Goal: Information Seeking & Learning: Learn about a topic

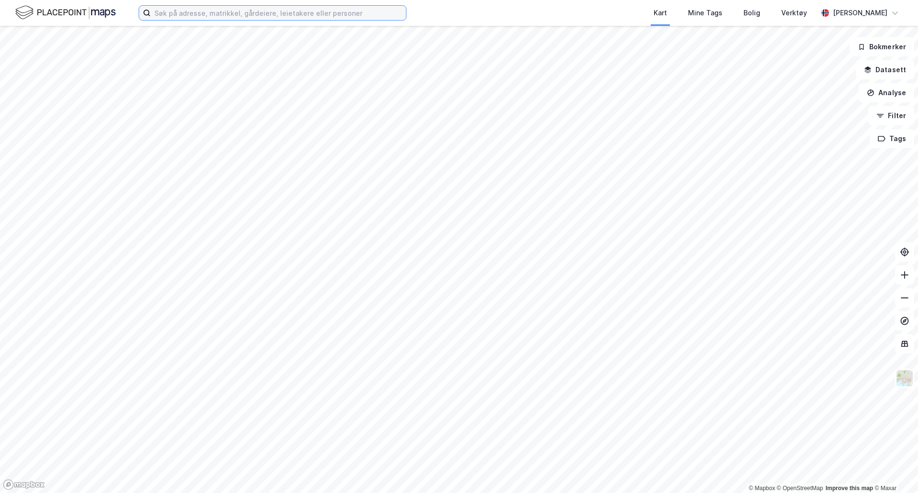
click at [349, 16] on input at bounding box center [278, 13] width 255 height 14
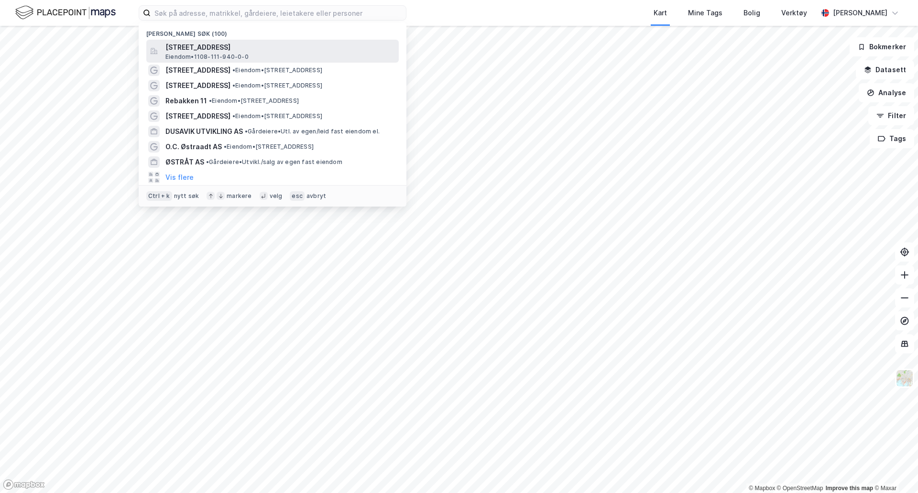
click at [323, 49] on span "[STREET_ADDRESS]" at bounding box center [279, 47] width 229 height 11
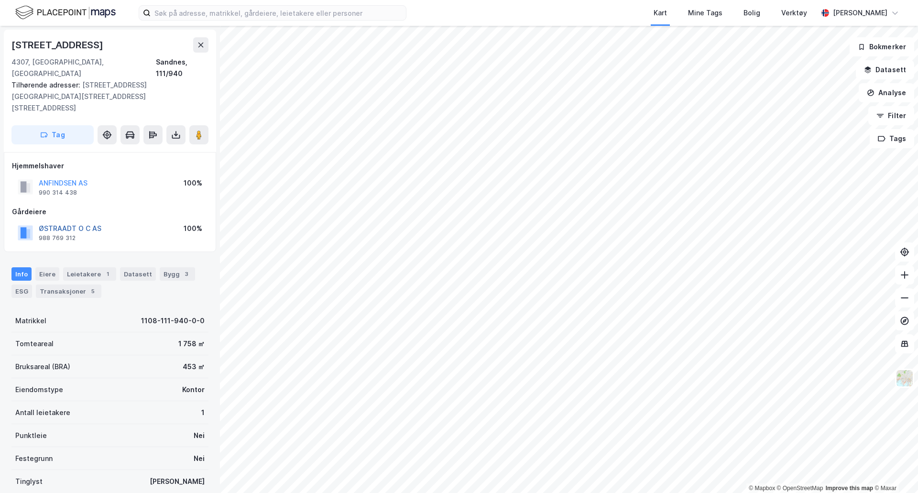
click at [0, 0] on button "ØSTRAADT O C AS" at bounding box center [0, 0] width 0 height 0
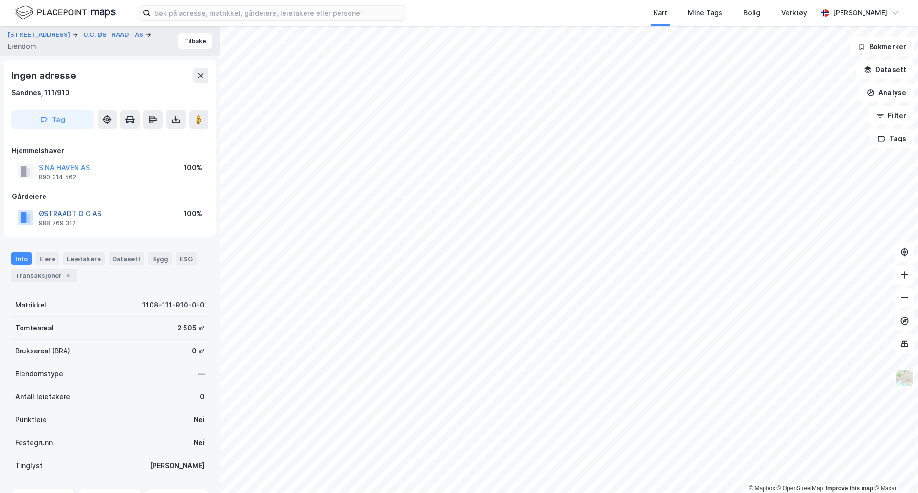
click at [0, 0] on button "ØSTRAADT O C AS" at bounding box center [0, 0] width 0 height 0
